Goal: Task Accomplishment & Management: Complete application form

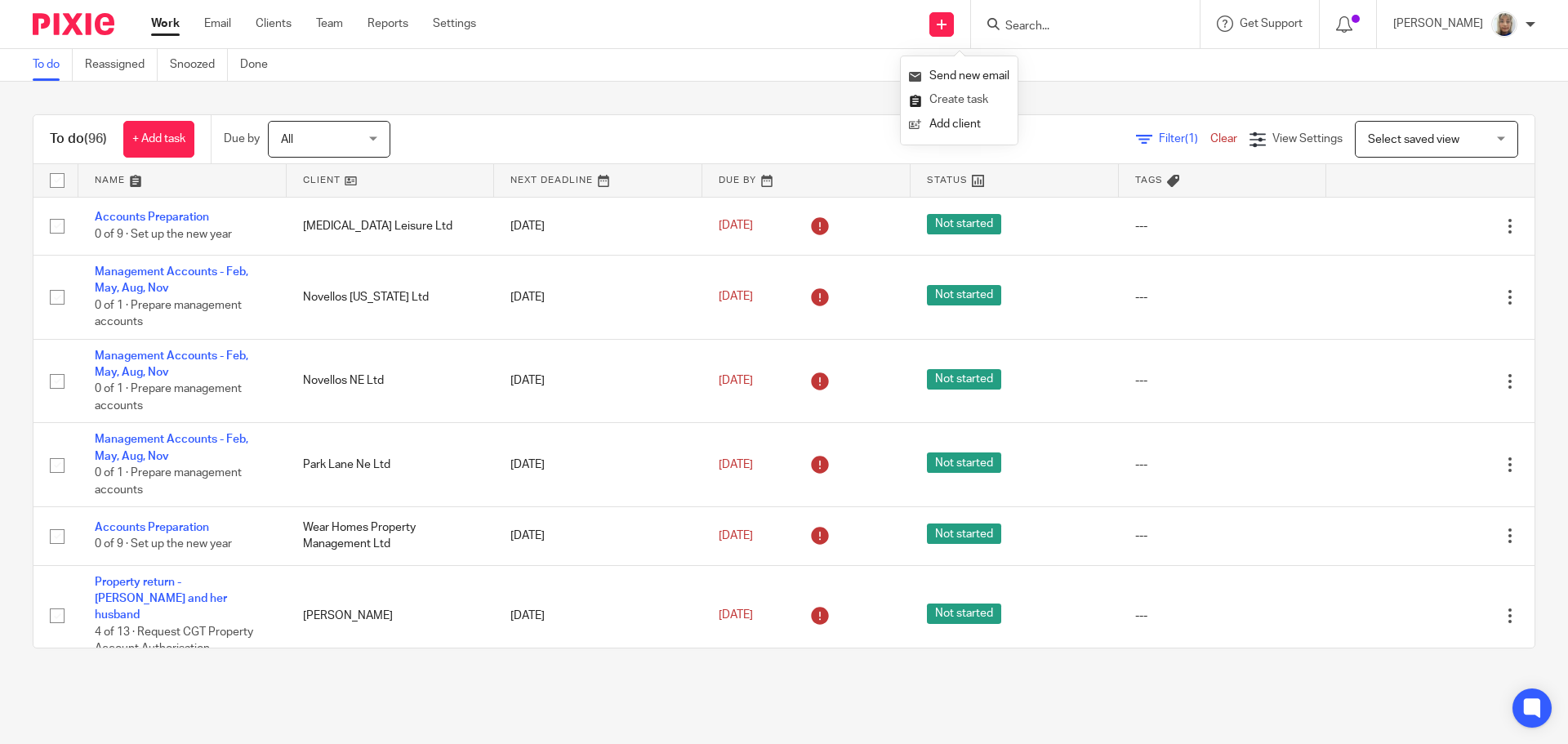
click at [958, 97] on link "Create task" at bounding box center [960, 100] width 101 height 23
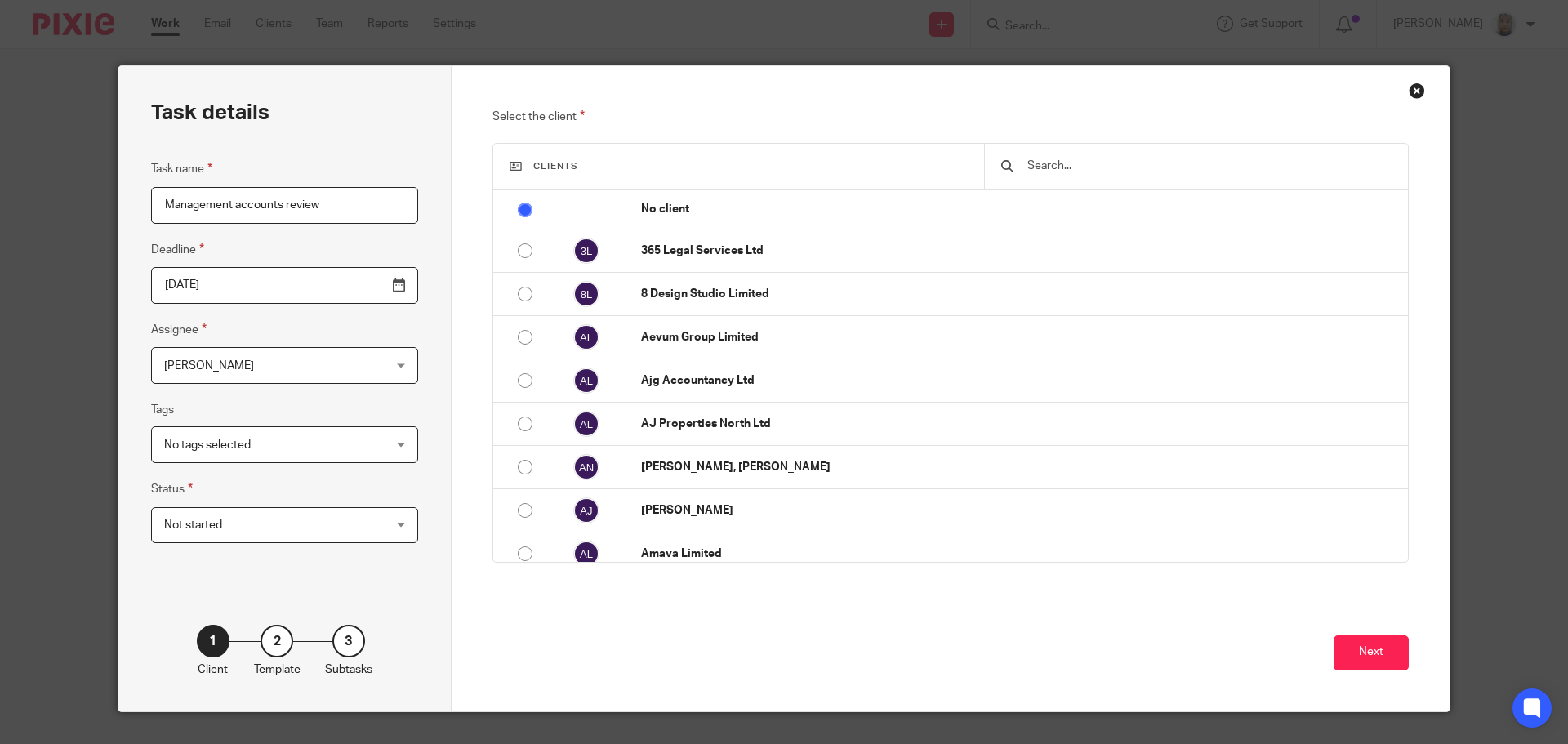
type input "Management accounts review"
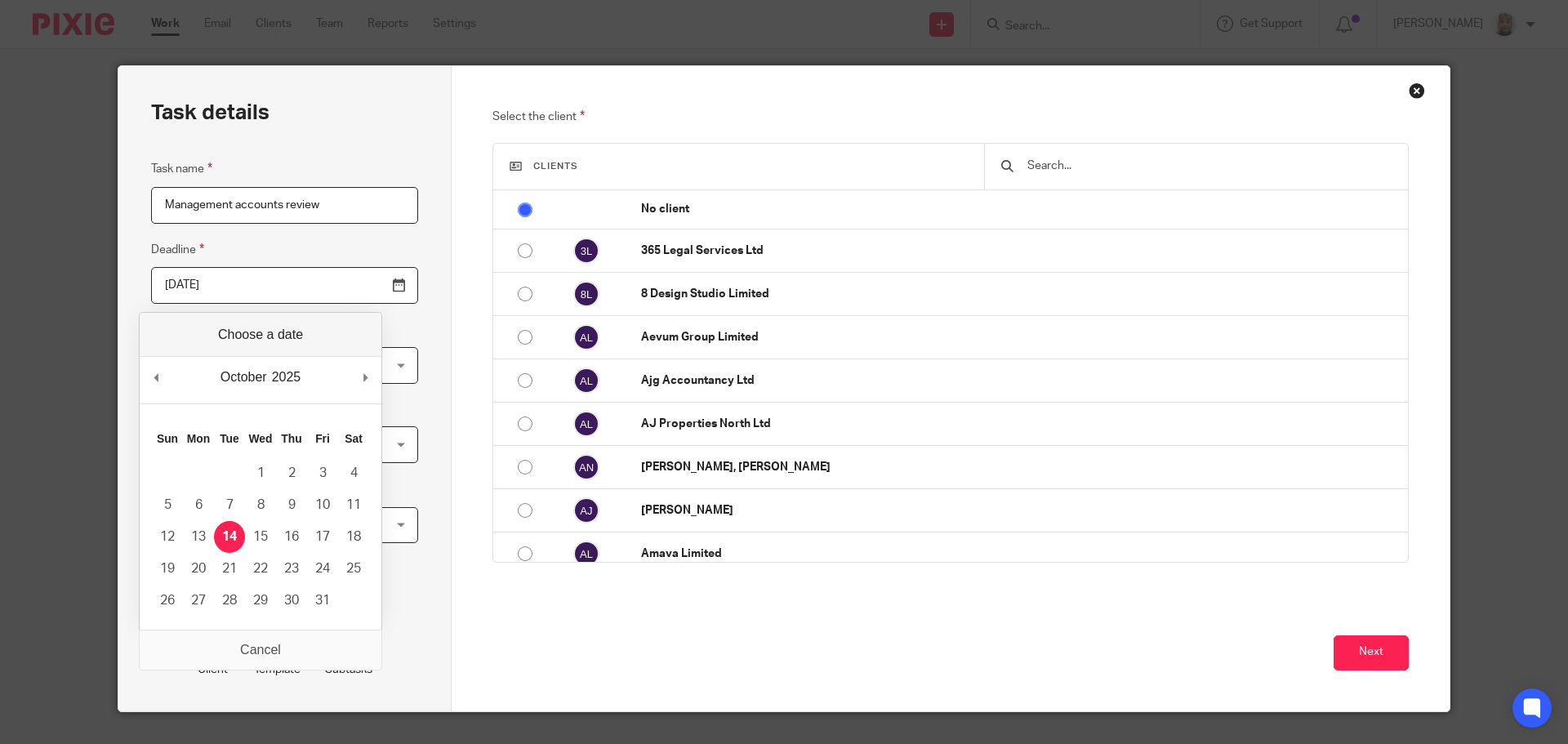
click at [1066, 169] on input "text" at bounding box center [1208, 166] width 366 height 18
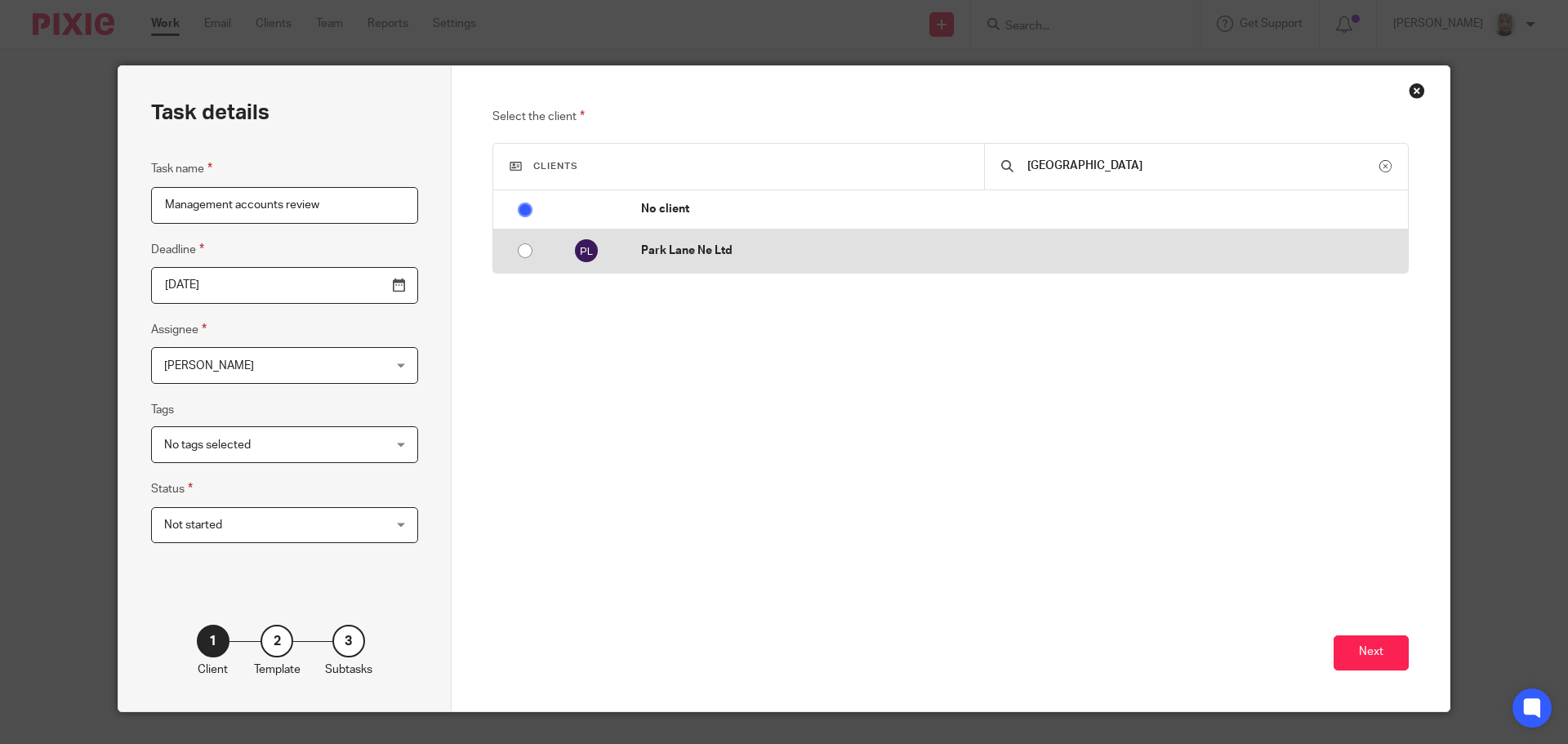
type input "park lane"
click at [992, 240] on td "Park Lane Ne Ltd" at bounding box center [1016, 251] width 784 height 44
radio input "false"
radio input "true"
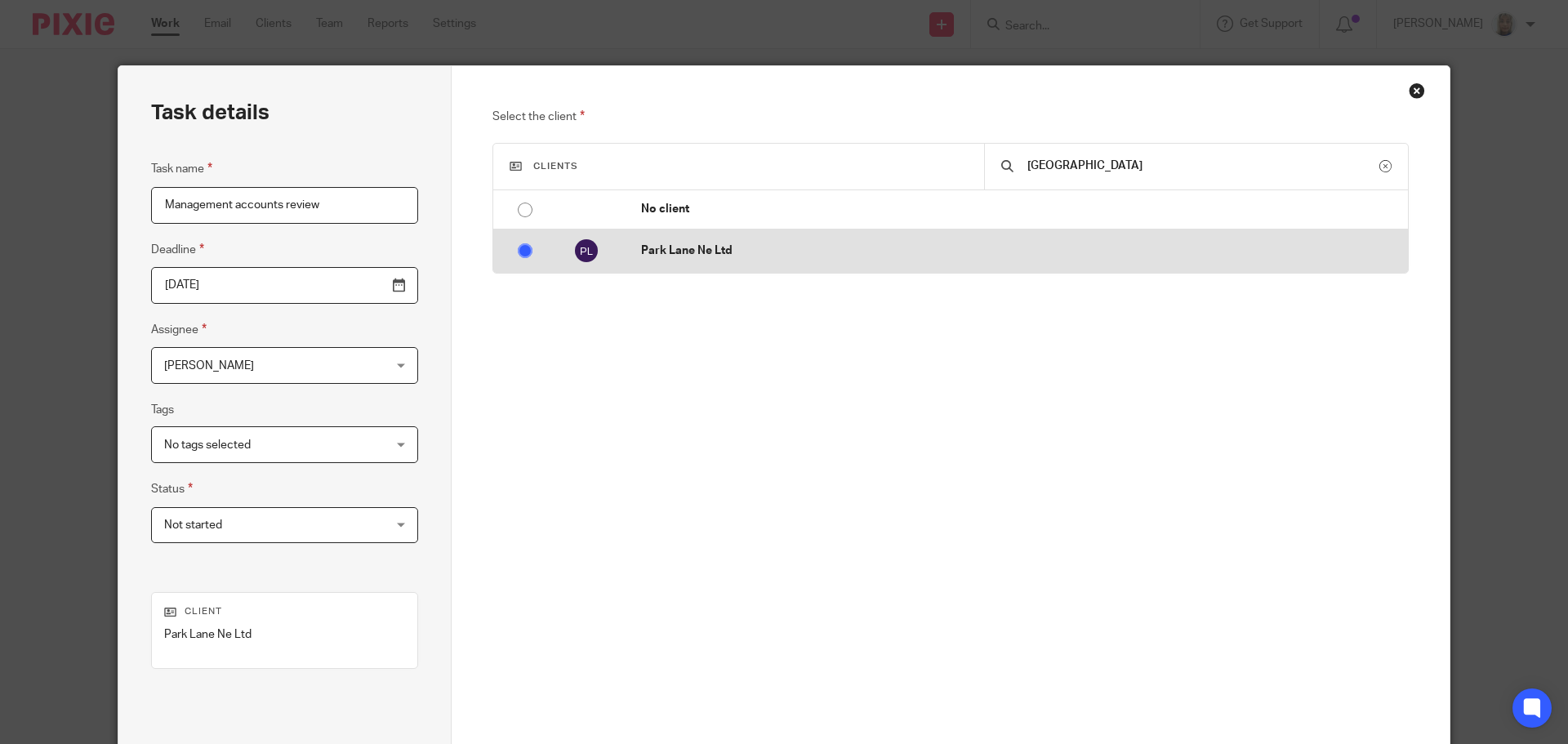
click at [992, 240] on td "Park Lane Ne Ltd" at bounding box center [1016, 251] width 784 height 44
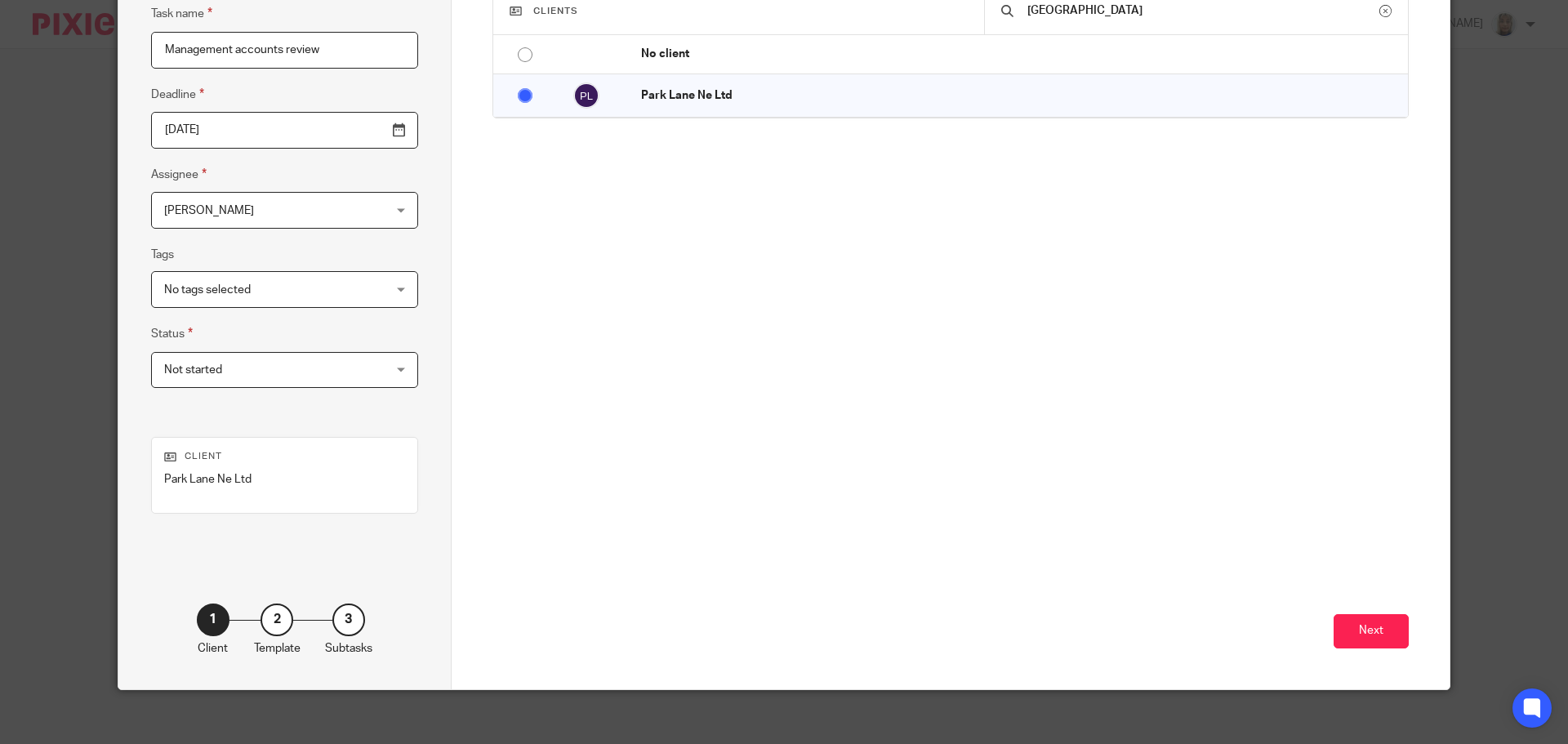
scroll to position [163, 0]
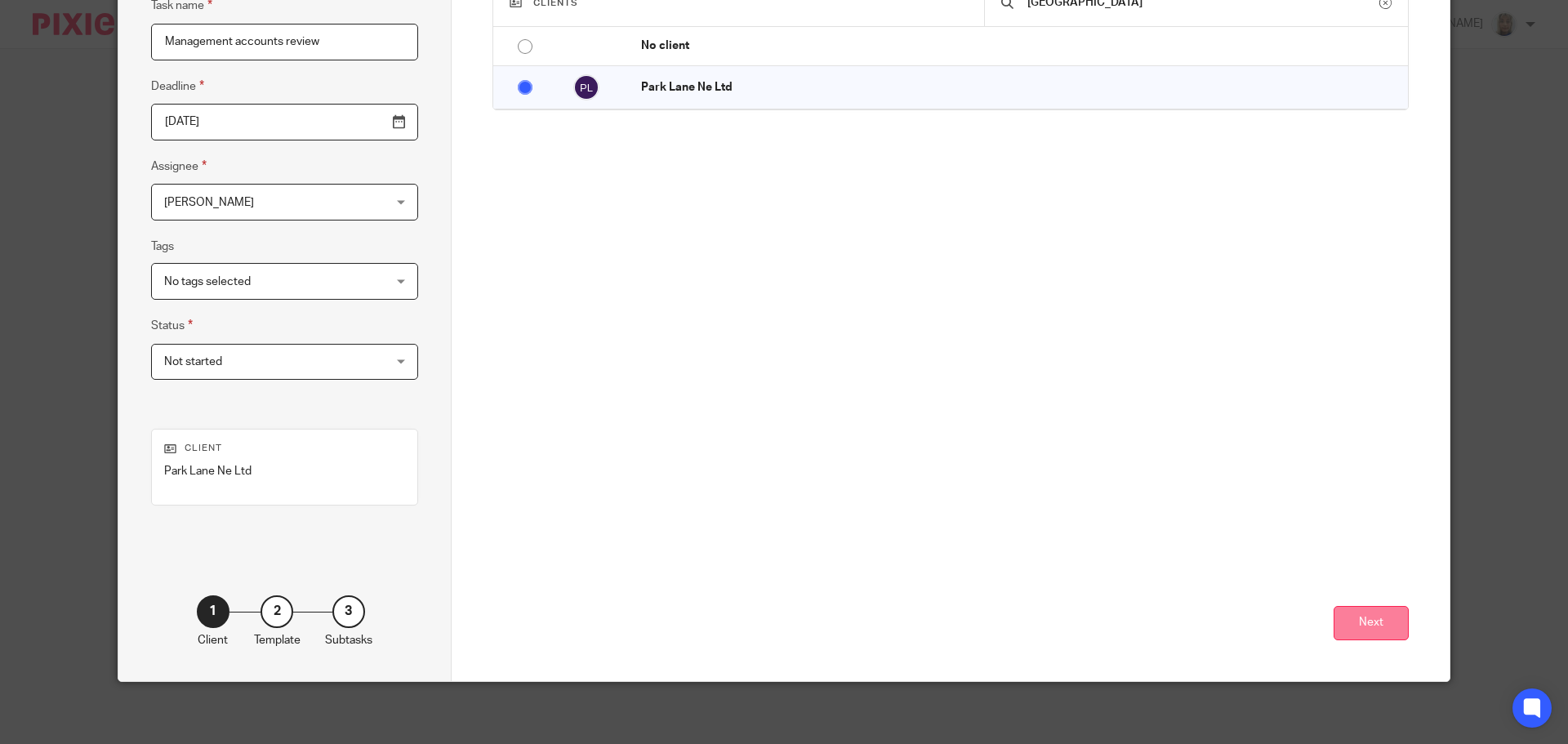
click at [1384, 610] on button "Next" at bounding box center [1372, 624] width 76 height 35
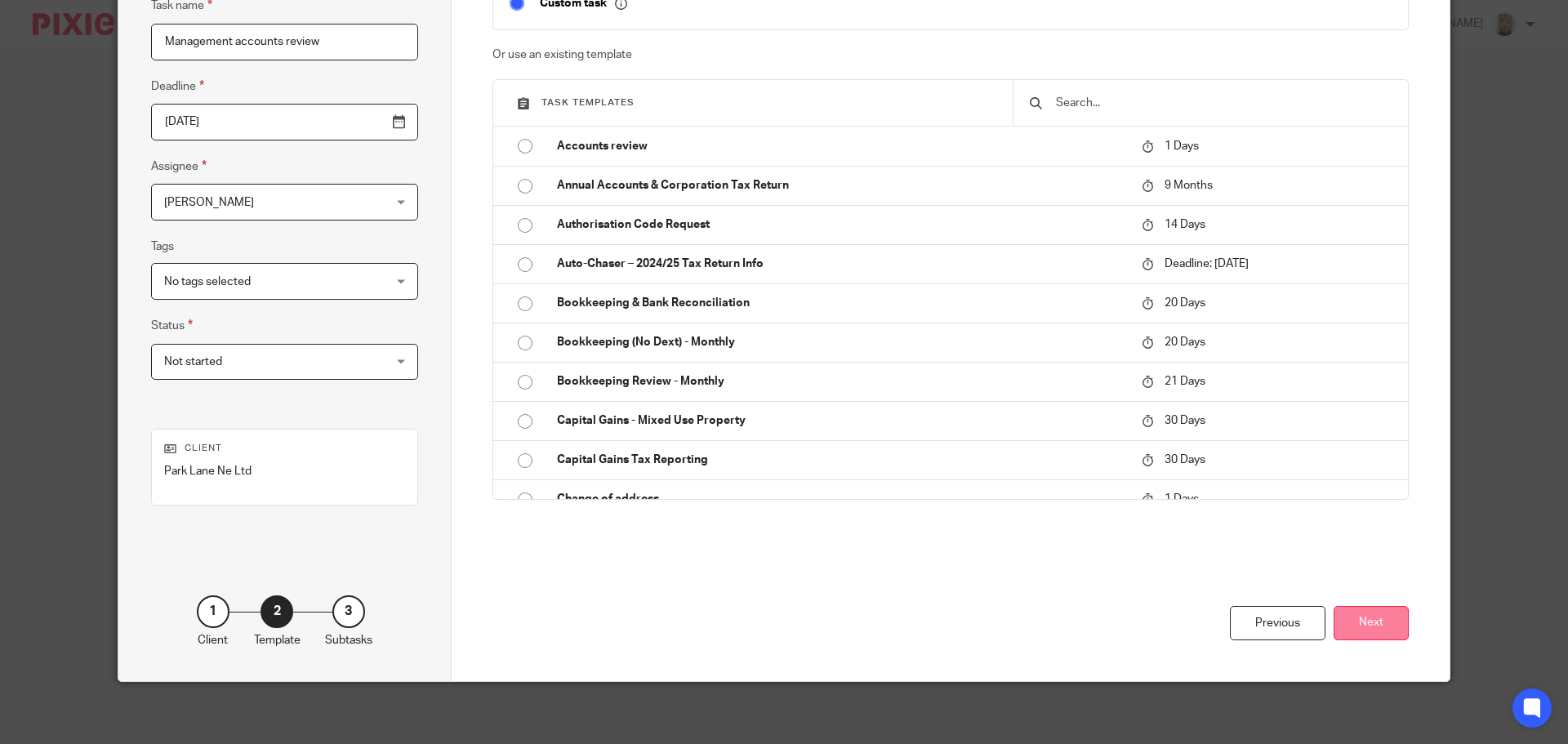
click at [1384, 618] on button "Next" at bounding box center [1372, 624] width 76 height 35
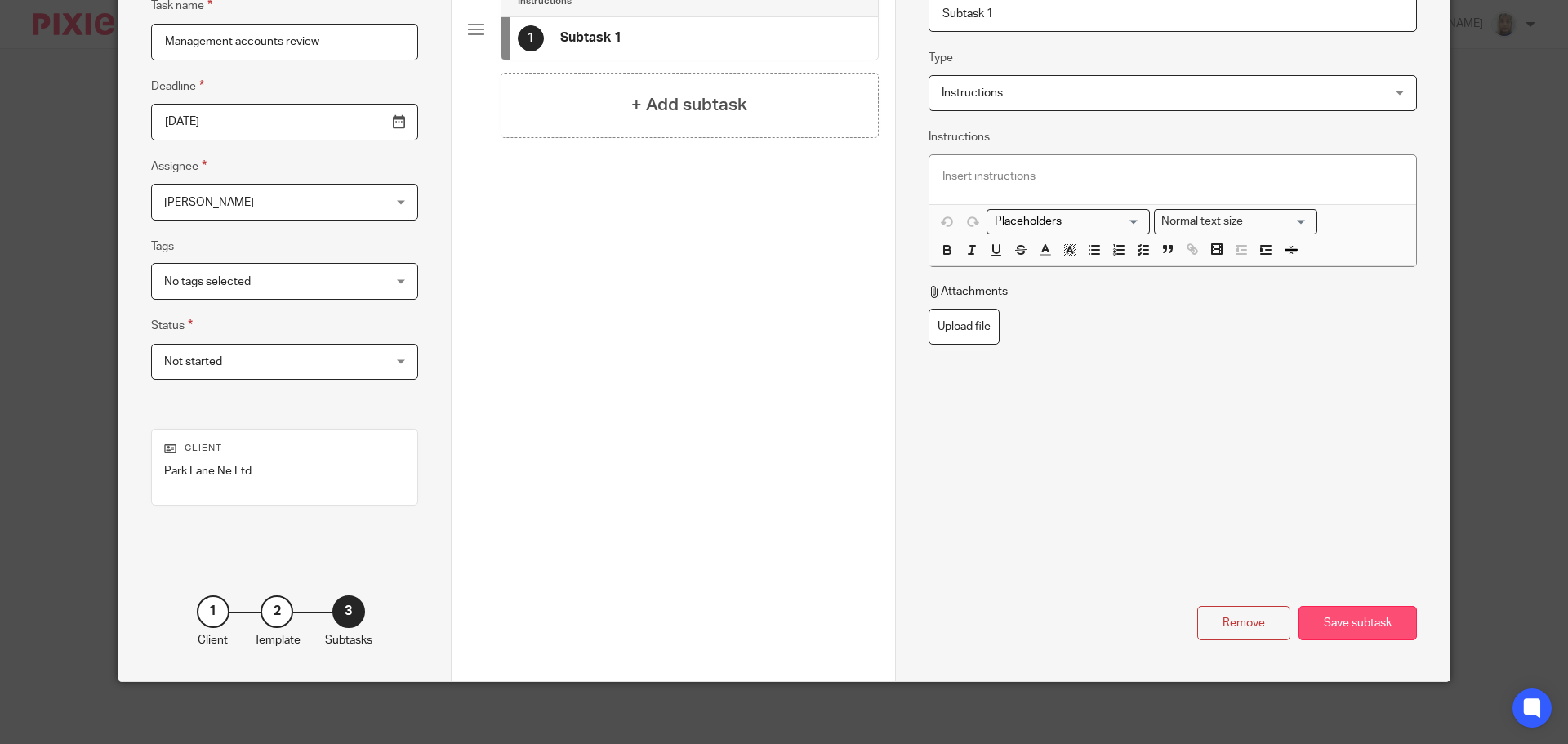
click at [1360, 620] on div "Save subtask" at bounding box center [1358, 624] width 118 height 35
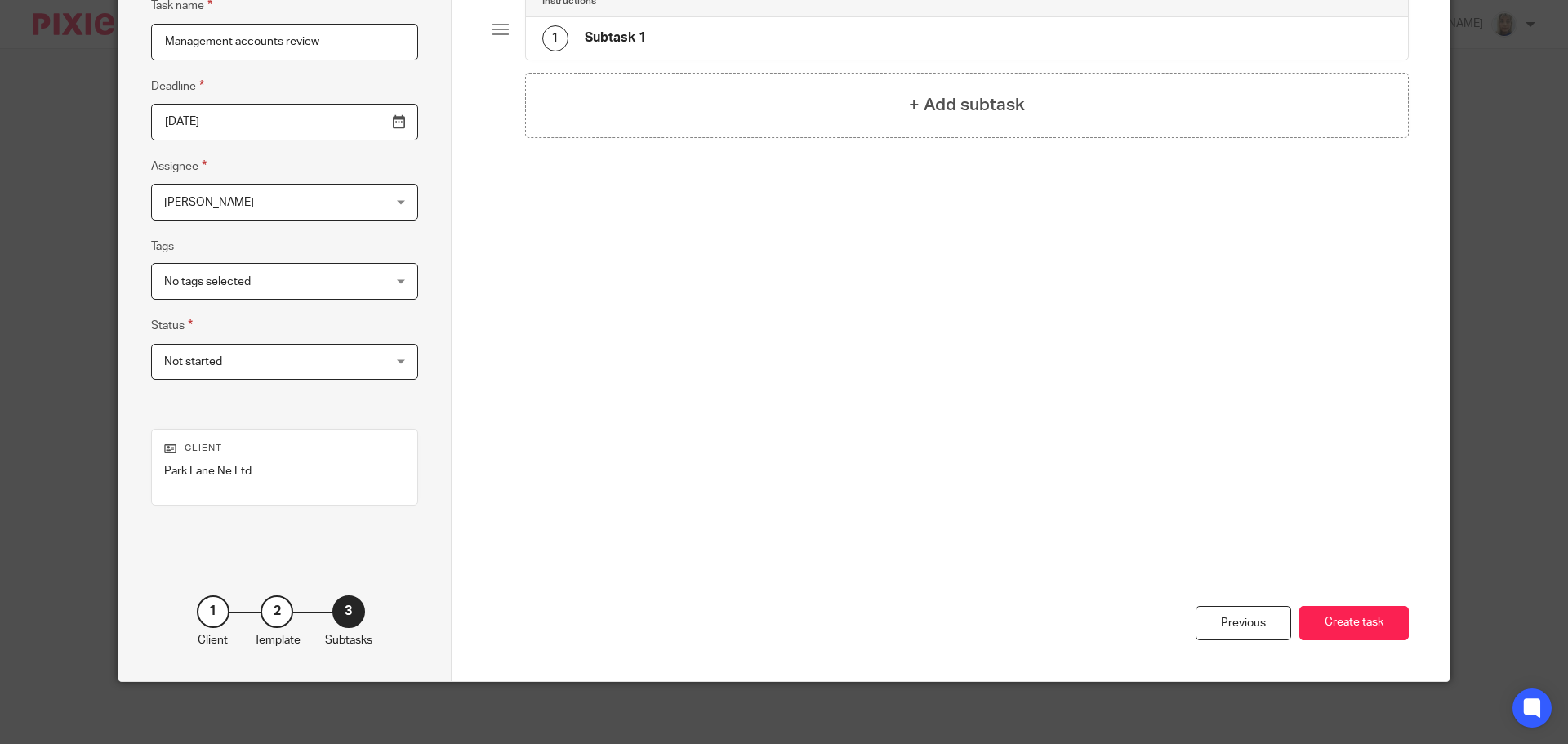
click at [1360, 620] on button "Create task" at bounding box center [1354, 624] width 110 height 35
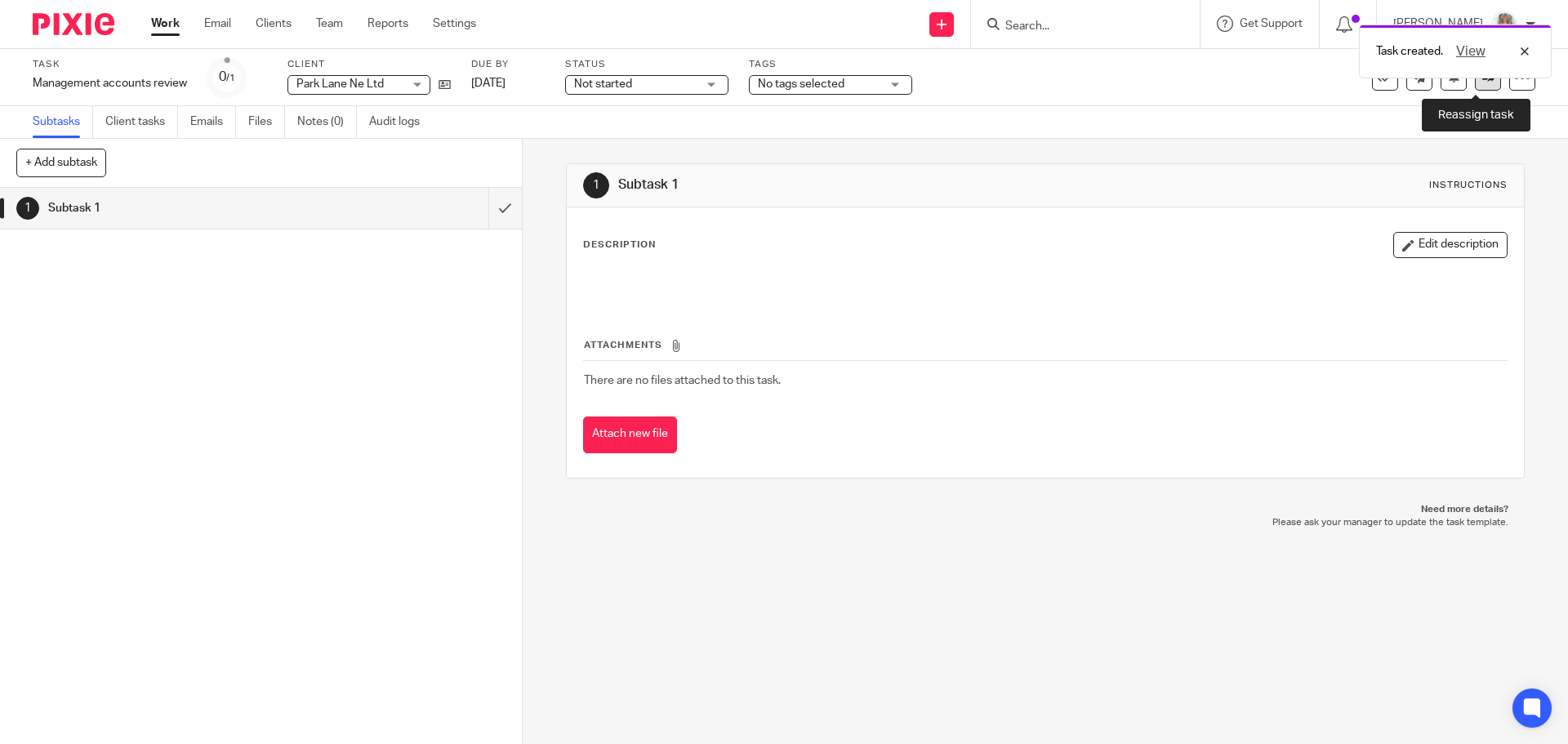
click at [1475, 89] on link at bounding box center [1488, 78] width 26 height 26
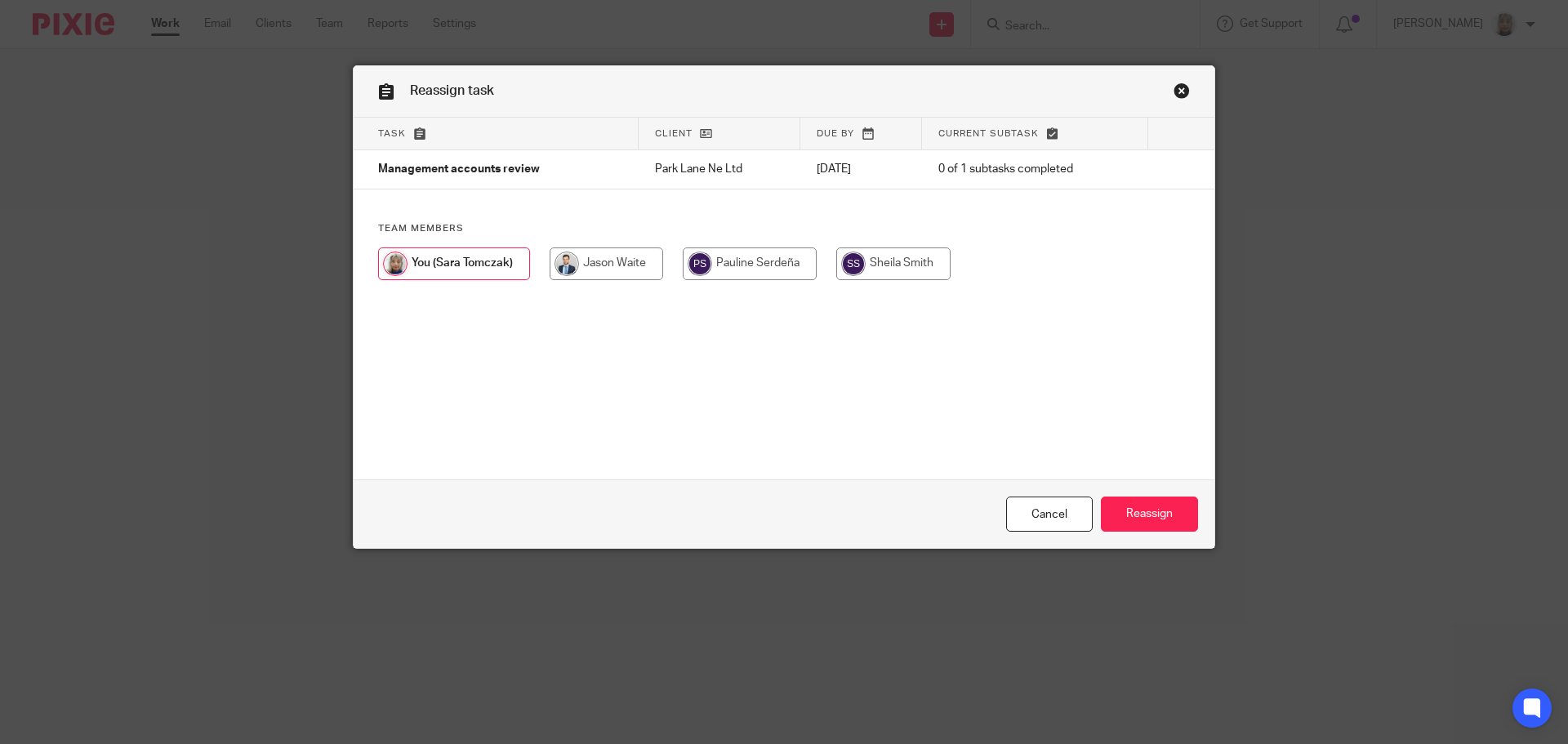
click at [624, 268] on input "radio" at bounding box center [606, 264] width 113 height 33
radio input "true"
click at [1133, 502] on input "Reassign" at bounding box center [1150, 514] width 97 height 35
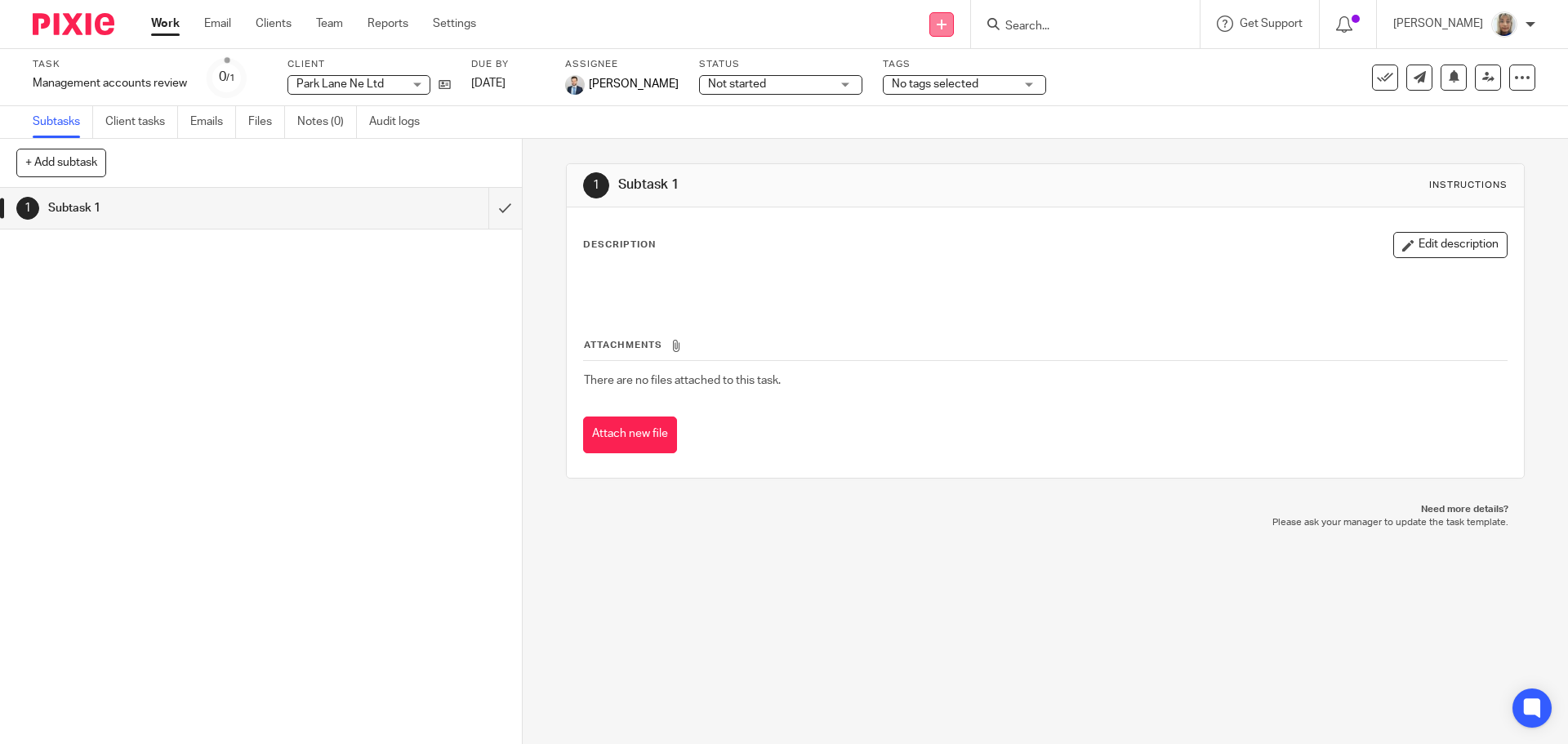
click at [946, 23] on icon at bounding box center [942, 24] width 10 height 10
click at [980, 104] on link "Create task" at bounding box center [960, 100] width 101 height 23
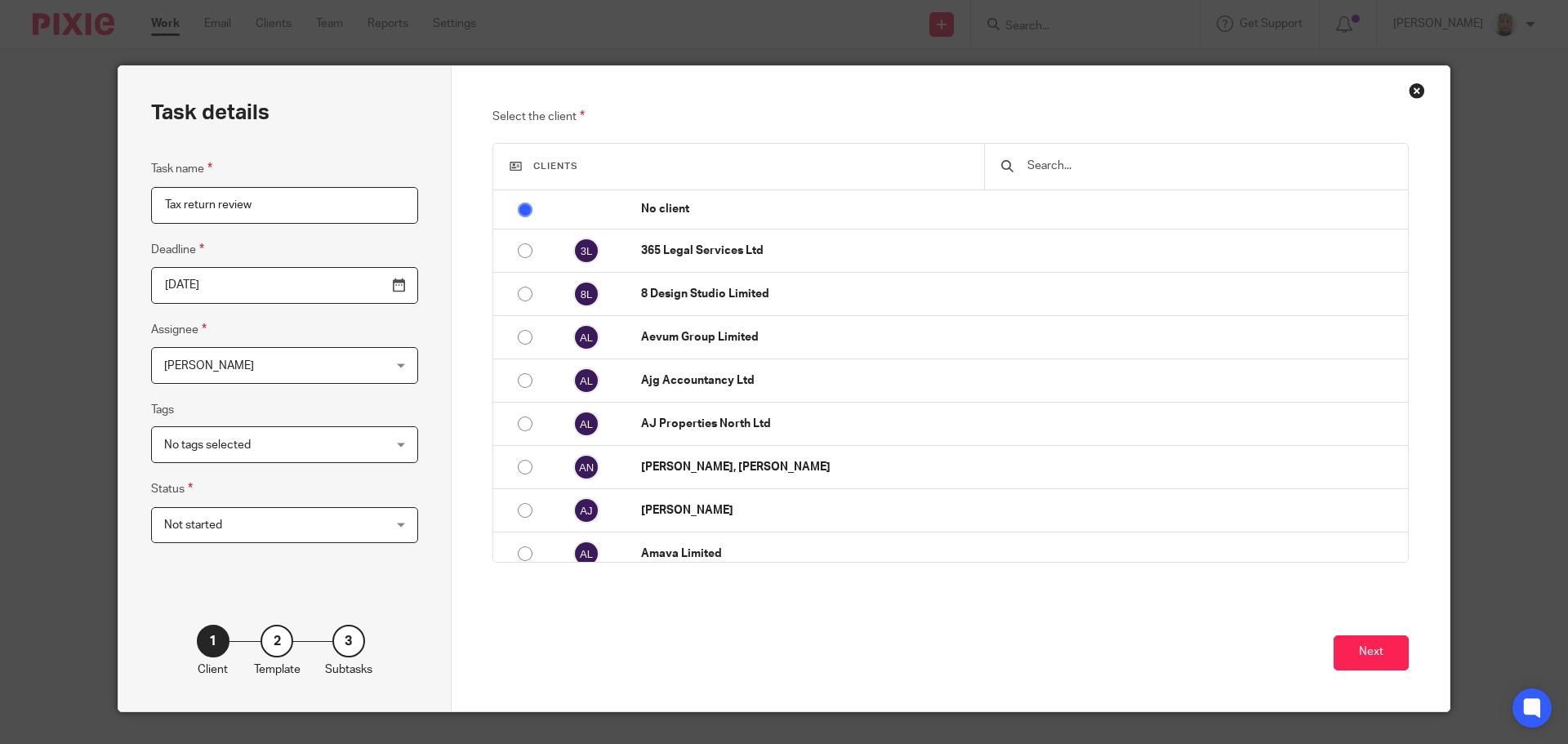
type input "Tax return review"
click at [1040, 165] on input "text" at bounding box center [1208, 166] width 366 height 18
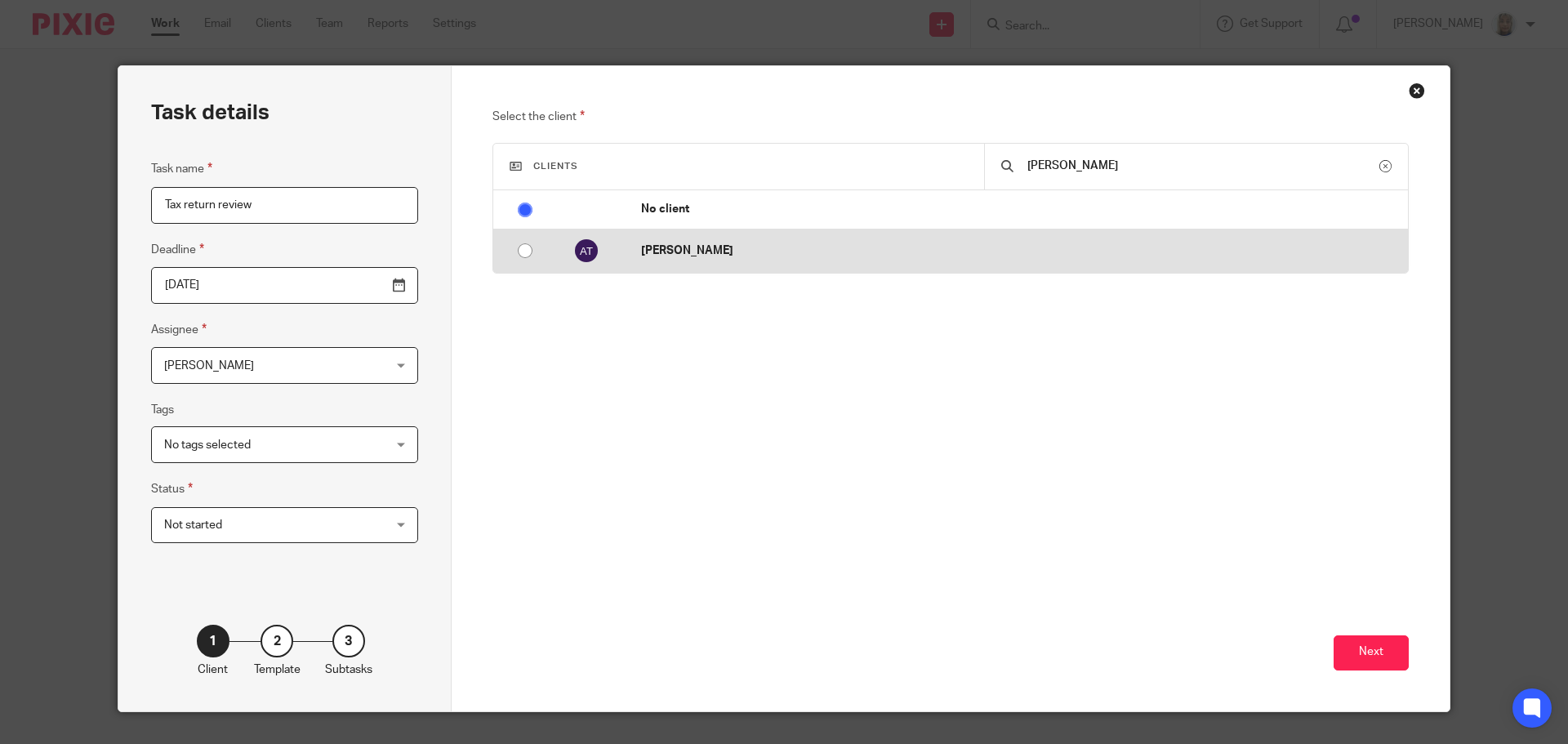
type input "anthony trea"
click at [953, 247] on p "[PERSON_NAME]" at bounding box center [1020, 250] width 759 height 16
radio input "false"
radio input "true"
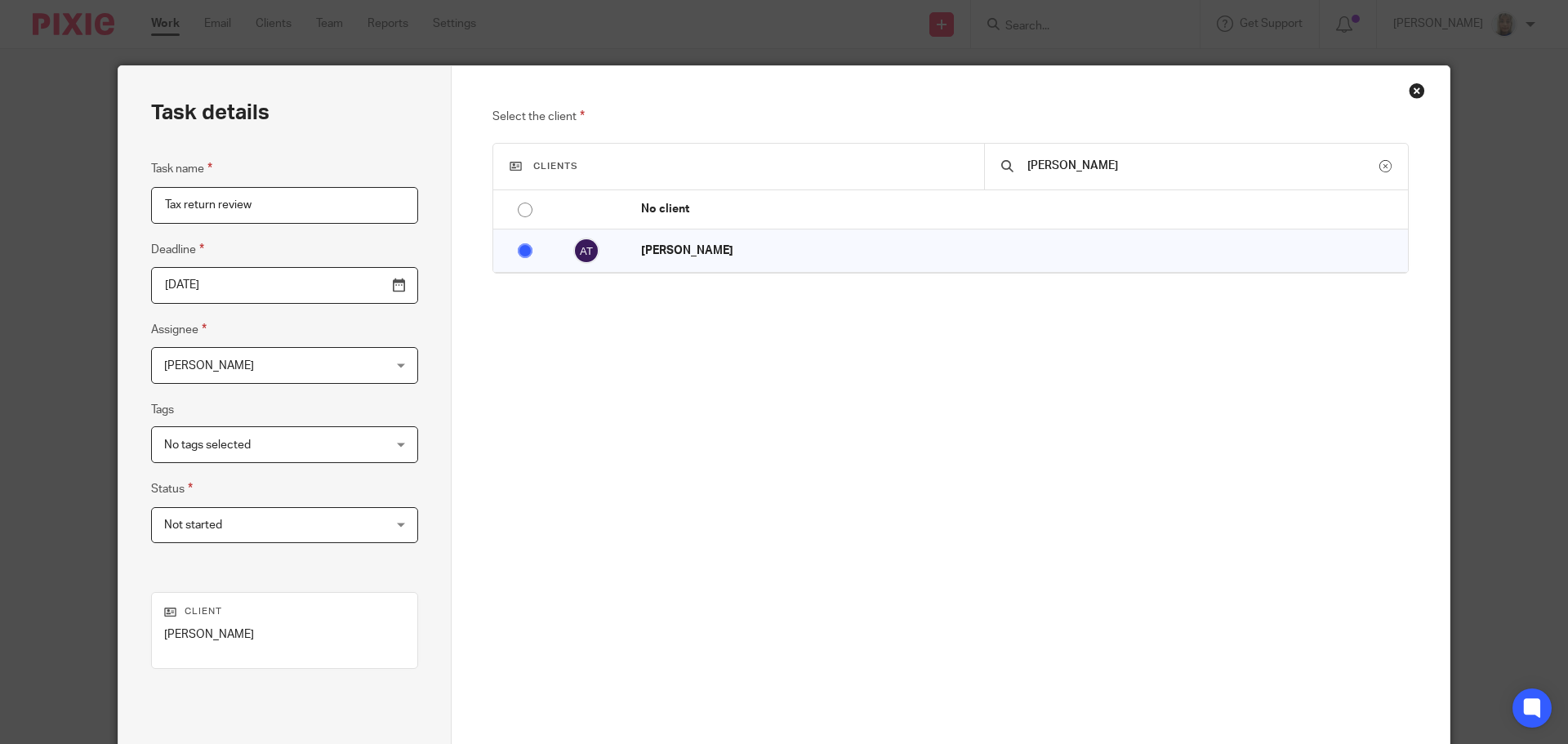
scroll to position [167, 0]
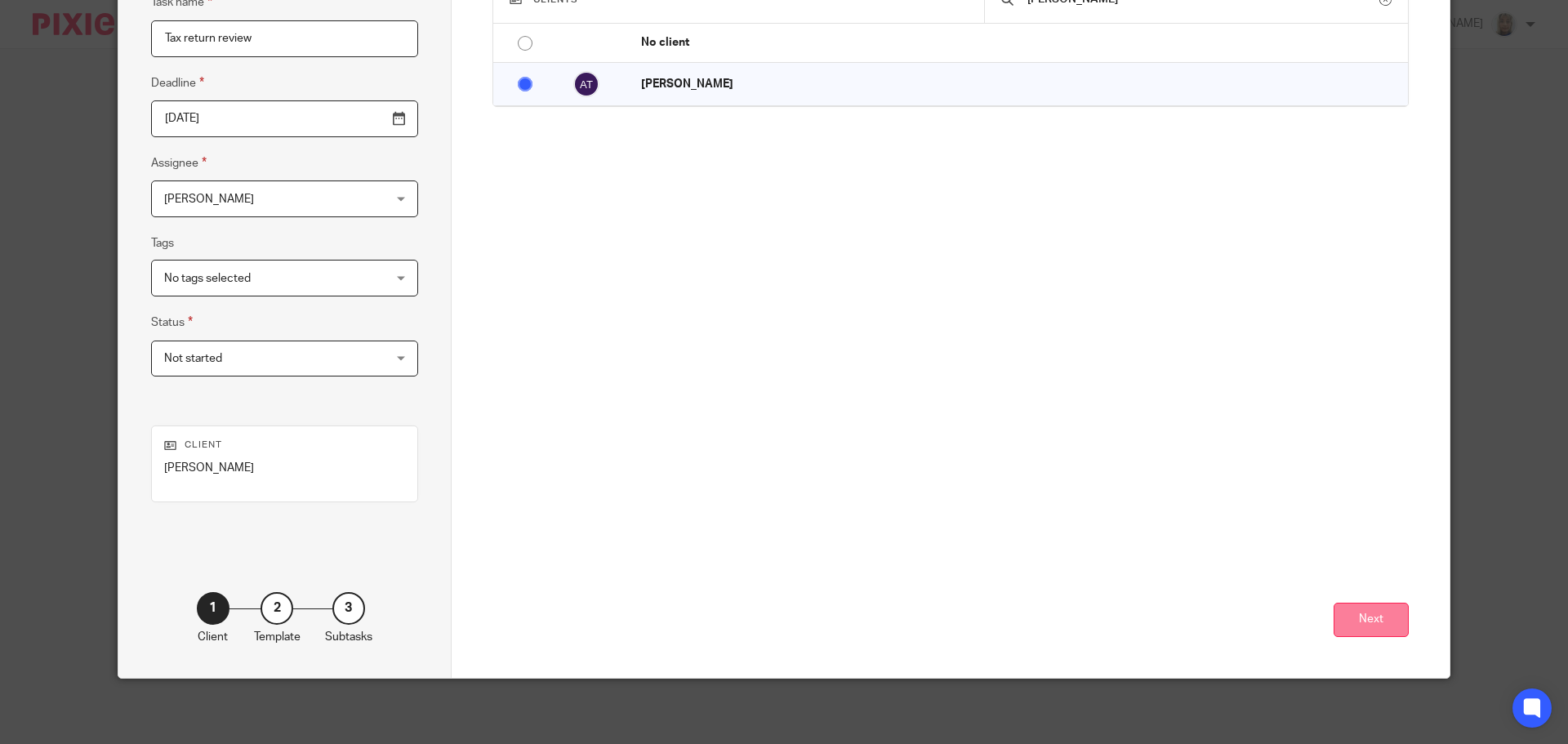
click at [1368, 633] on button "Next" at bounding box center [1372, 621] width 76 height 35
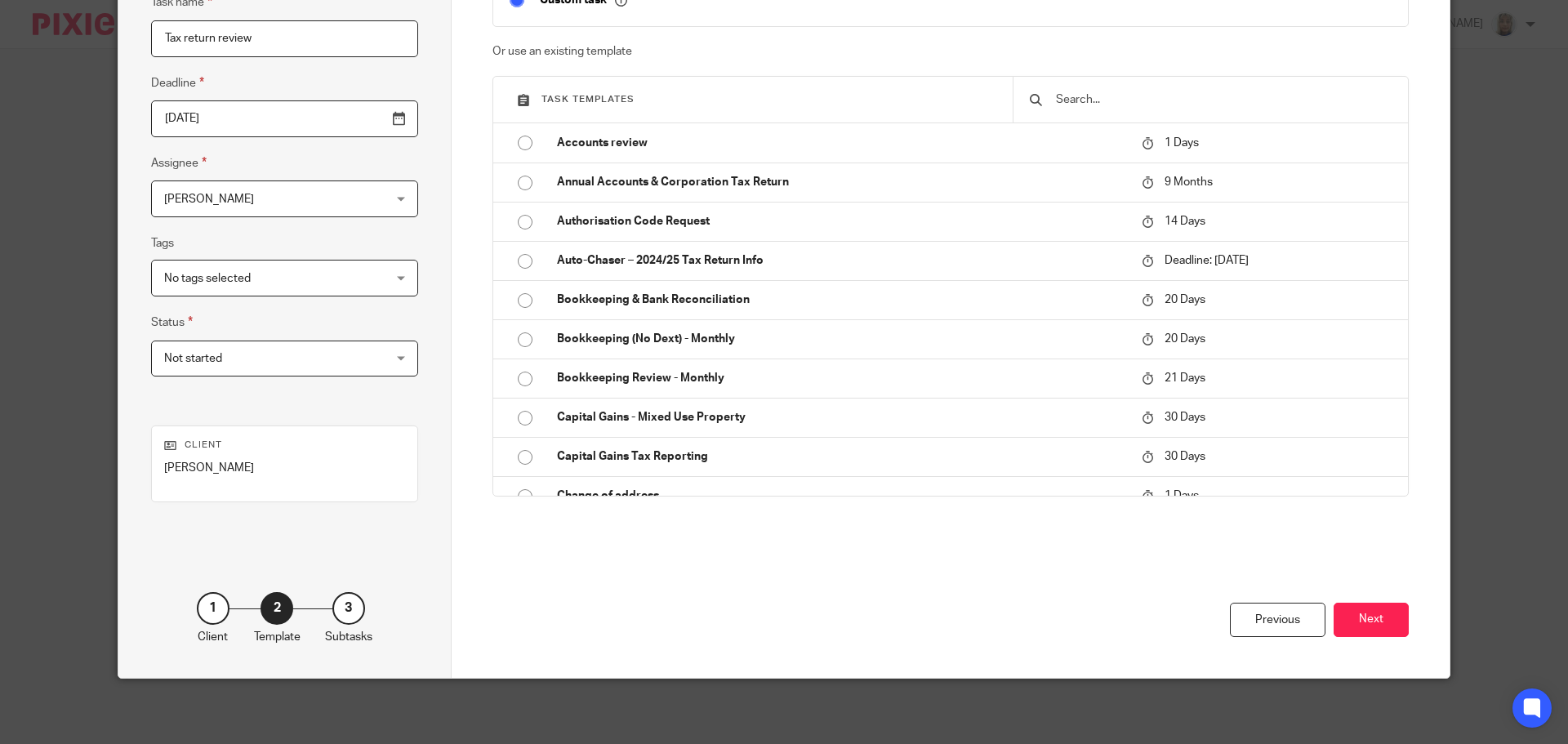
click at [1368, 633] on button "Next" at bounding box center [1372, 621] width 76 height 35
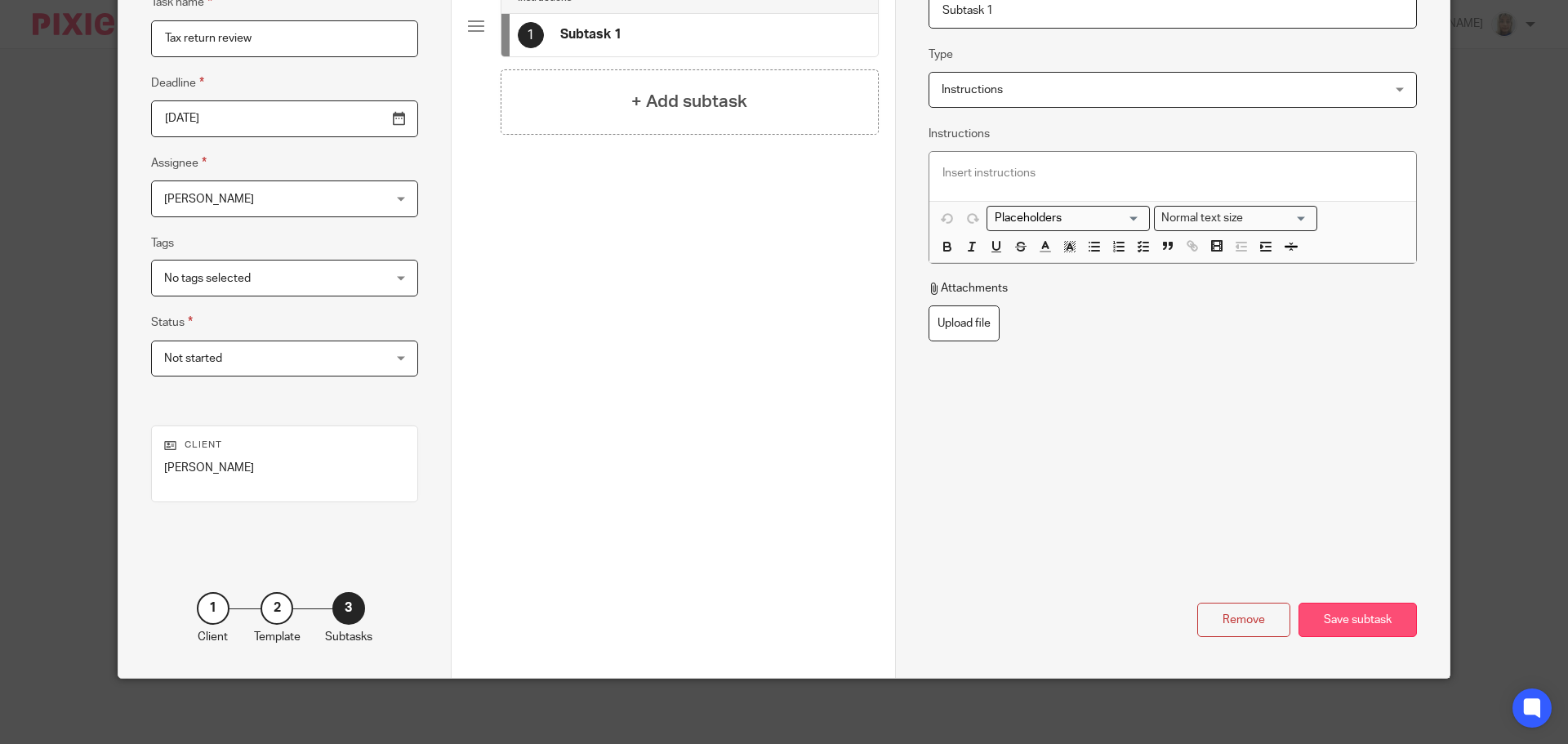
drag, startPoint x: 1368, startPoint y: 633, endPoint x: 1400, endPoint y: 619, distance: 34.9
click at [1400, 619] on div "Save subtask" at bounding box center [1358, 621] width 118 height 35
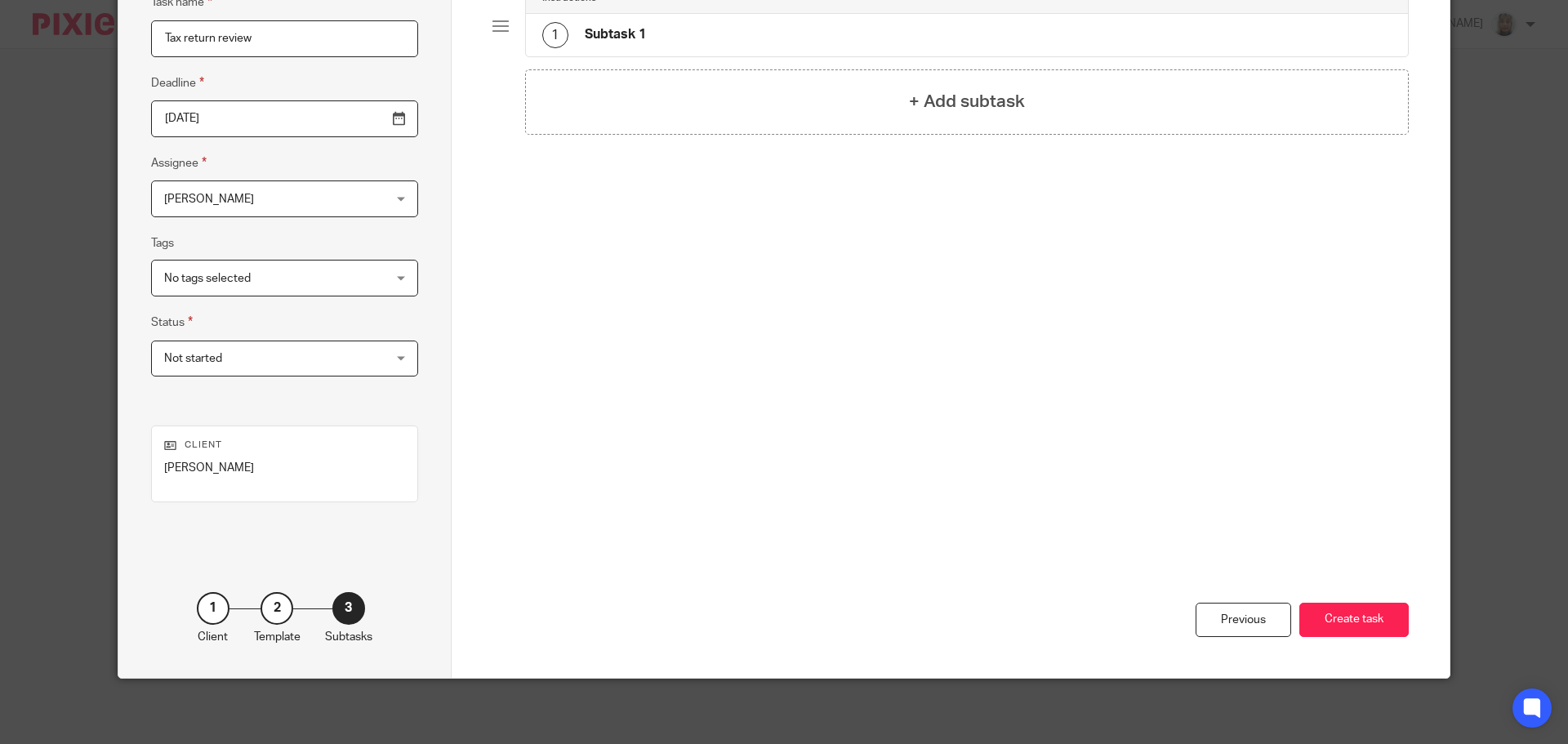
click at [1400, 619] on button "Create task" at bounding box center [1354, 621] width 110 height 35
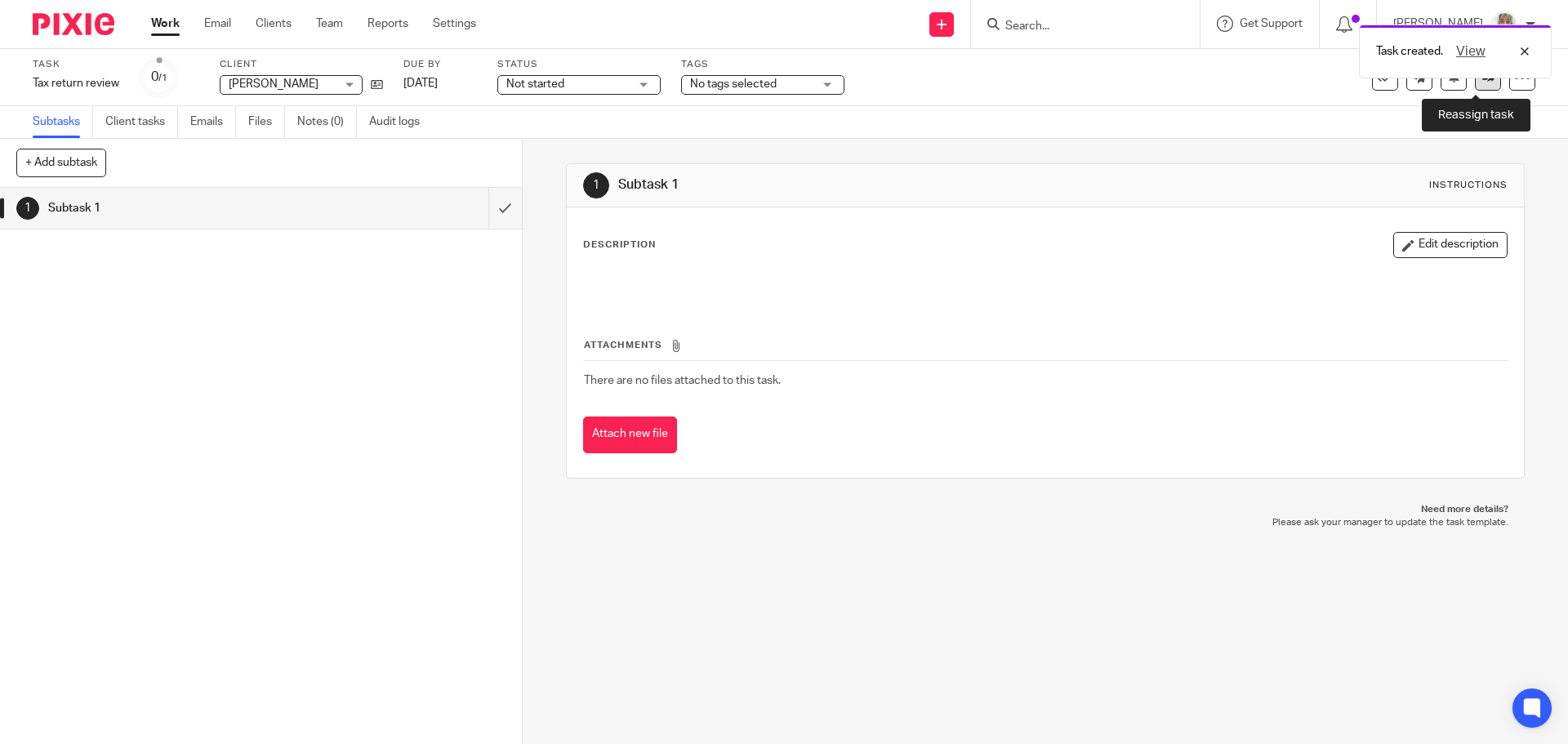
click at [1475, 89] on link at bounding box center [1488, 78] width 26 height 26
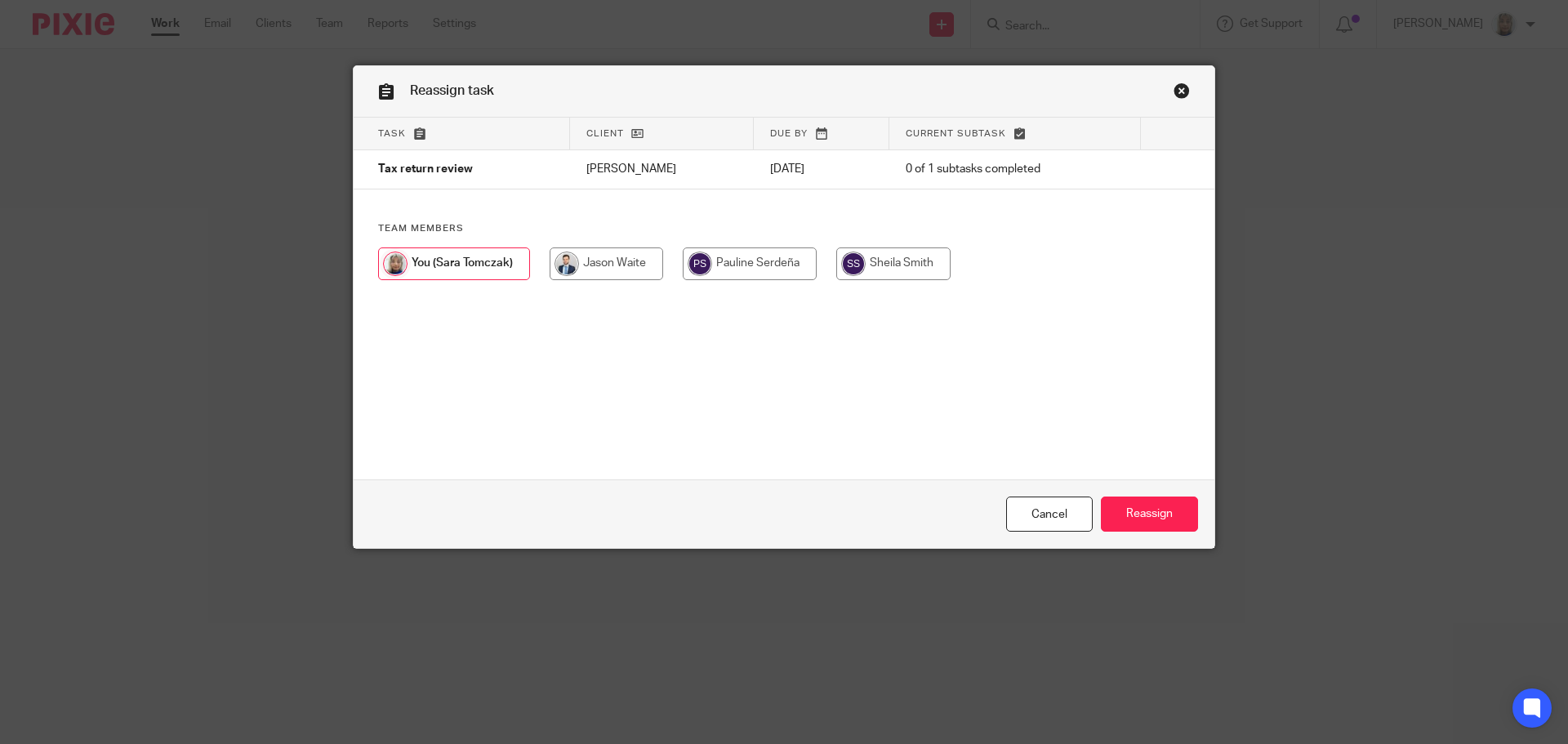
click at [636, 260] on input "radio" at bounding box center [606, 264] width 113 height 33
radio input "true"
click at [1142, 515] on input "Reassign" at bounding box center [1150, 514] width 97 height 35
